Goal: Obtain resource: Obtain resource

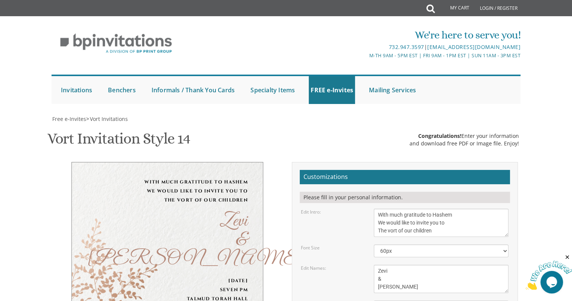
scroll to position [11, 0]
click at [435, 132] on span "Congratulations!" at bounding box center [439, 135] width 43 height 7
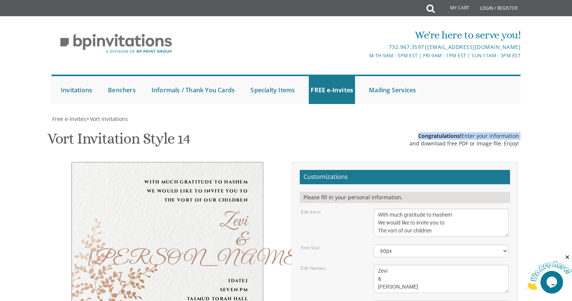
click at [435, 132] on span "Congratulations!" at bounding box center [439, 135] width 43 height 7
drag, startPoint x: 533, startPoint y: 132, endPoint x: 408, endPoint y: 124, distance: 124.8
click at [408, 125] on div "Vort Invitation Style 14 SKU: vort013 Congratulations! Enter your information a…" at bounding box center [286, 140] width 478 height 30
click at [433, 140] on div "and download free PDF or Image file. Enjoy!" at bounding box center [464, 144] width 109 height 8
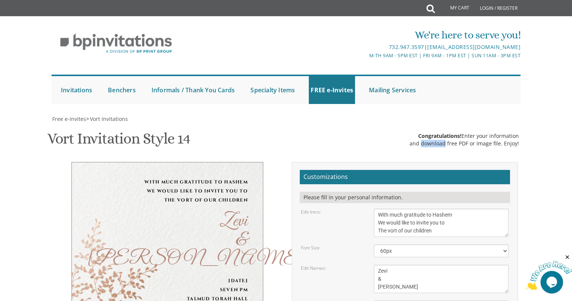
click at [433, 140] on div "and download free PDF or Image file. Enjoy!" at bounding box center [464, 144] width 109 height 8
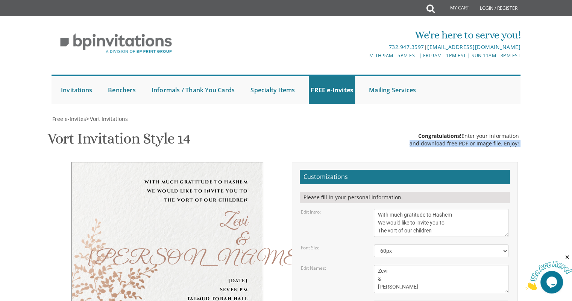
click at [433, 140] on div "and download free PDF or Image file. Enjoy!" at bounding box center [464, 144] width 109 height 8
click at [428, 132] on span "Congratulations!" at bounding box center [439, 135] width 43 height 7
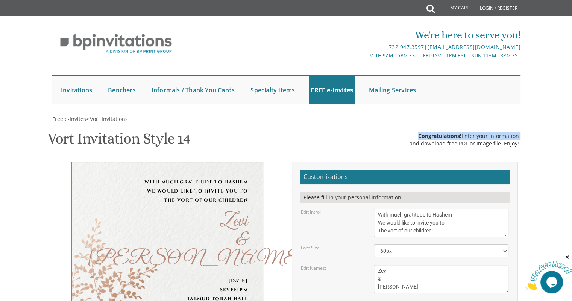
click at [428, 132] on span "Congratulations!" at bounding box center [439, 135] width 43 height 7
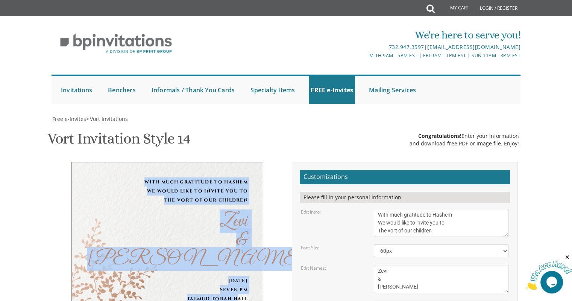
drag, startPoint x: 143, startPoint y: 121, endPoint x: 268, endPoint y: 234, distance: 168.6
click at [268, 234] on div "With much gratitude to Hashem We would like to invite you to The vort of our ch…" at bounding box center [168, 257] width 226 height 191
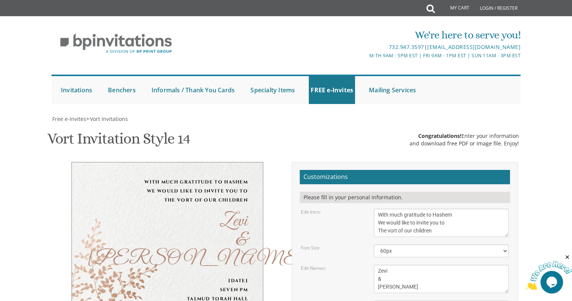
click at [229, 212] on div "Zevi & [PERSON_NAME]" at bounding box center [167, 240] width 161 height 56
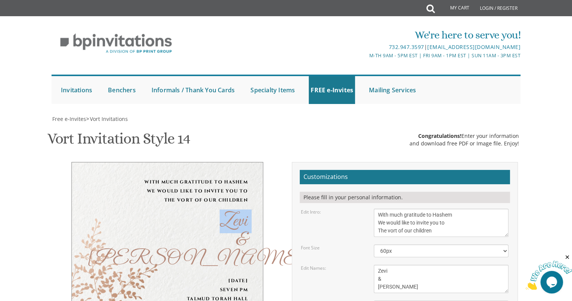
click at [229, 212] on div "Zevi & [PERSON_NAME]" at bounding box center [167, 240] width 161 height 56
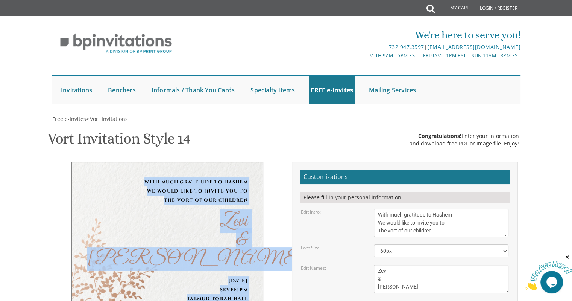
drag, startPoint x: 146, startPoint y: 122, endPoint x: 261, endPoint y: 292, distance: 206.2
click at [261, 292] on div "With much gratitude to Hashem We would like to invite you to The vort of our ch…" at bounding box center [167, 257] width 192 height 191
click at [252, 277] on div "With much gratitude to Hashem We would like to invite you to The vort of our ch…" at bounding box center [167, 257] width 192 height 191
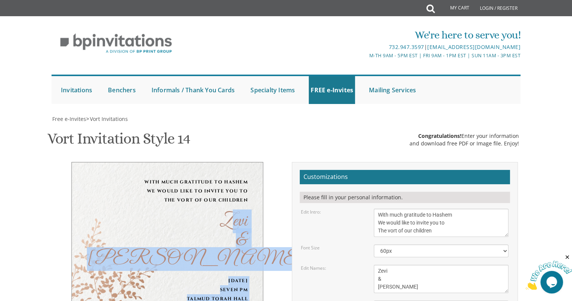
drag, startPoint x: 246, startPoint y: 273, endPoint x: 234, endPoint y: 170, distance: 104.3
click at [234, 170] on div "With much gratitude to Hashem We would like to invite you to The vort of our ch…" at bounding box center [167, 257] width 192 height 191
click at [203, 205] on div "With much gratitude to Hashem We would like to invite you to The vort of our ch…" at bounding box center [167, 262] width 237 height 201
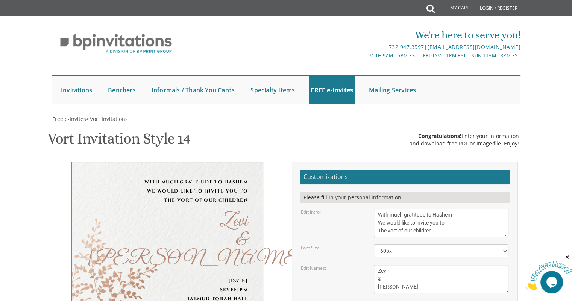
click at [225, 212] on div "Zevi & [PERSON_NAME]" at bounding box center [167, 240] width 161 height 56
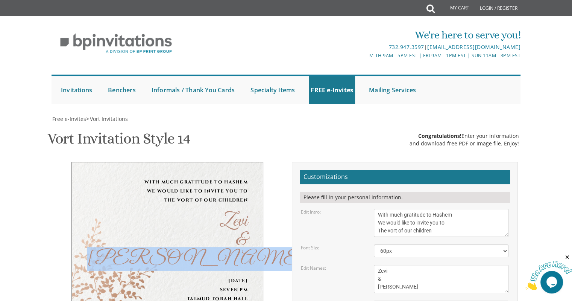
click at [225, 212] on div "Zevi & [PERSON_NAME]" at bounding box center [167, 240] width 161 height 56
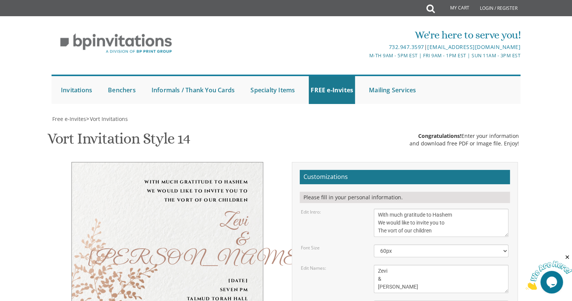
click at [244, 212] on div "Zevi & [PERSON_NAME]" at bounding box center [167, 240] width 161 height 56
click at [245, 212] on div "Zevi & [PERSON_NAME]" at bounding box center [167, 240] width 161 height 56
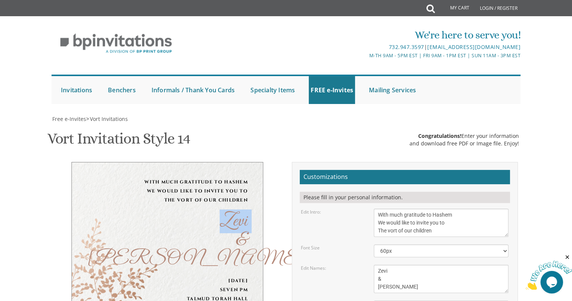
click at [245, 212] on div "Zevi & [PERSON_NAME]" at bounding box center [167, 240] width 161 height 56
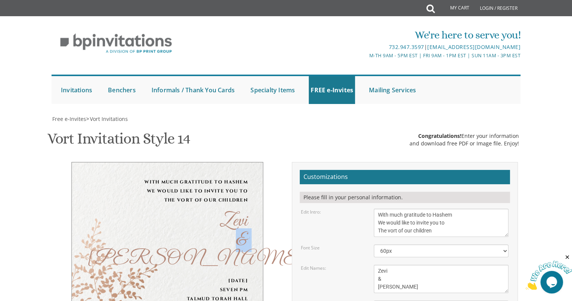
click at [263, 162] on div "With much gratitude to Hashem We would like to invite you to The vort of our ch…" at bounding box center [168, 257] width 226 height 191
drag, startPoint x: 301, startPoint y: 119, endPoint x: 327, endPoint y: 122, distance: 26.5
click at [327, 265] on div "Edit Names: [PERSON_NAME] & [PERSON_NAME]" at bounding box center [404, 279] width 219 height 28
